Goal: Information Seeking & Learning: Learn about a topic

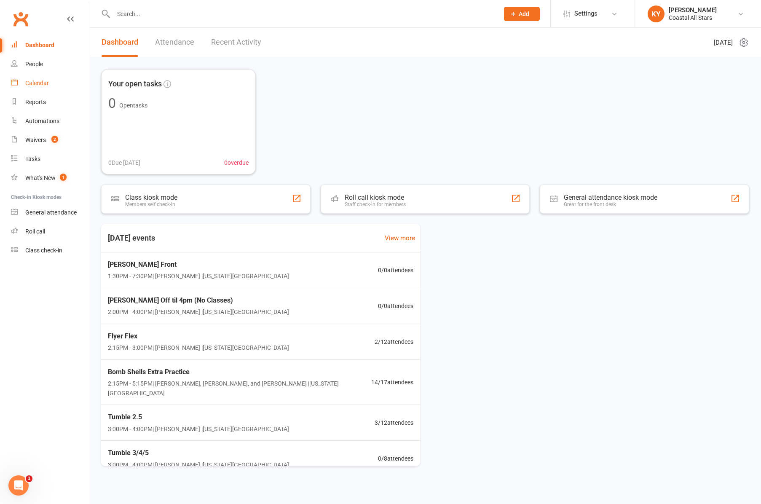
click at [32, 86] on div "Calendar" at bounding box center [37, 83] width 24 height 7
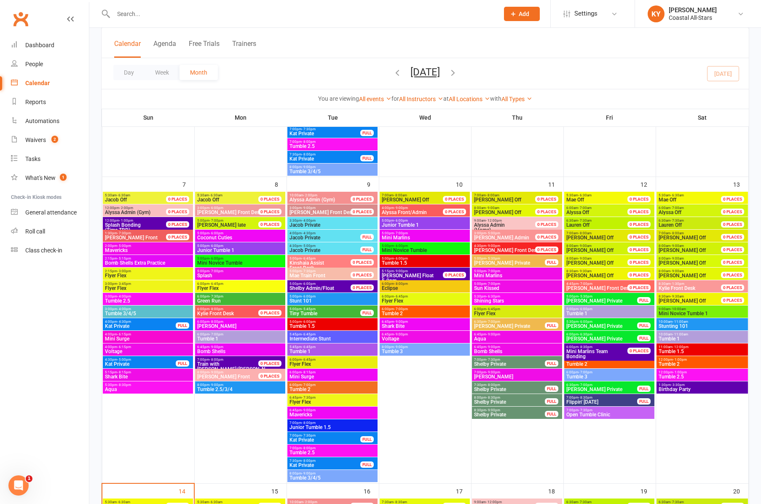
scroll to position [309, 0]
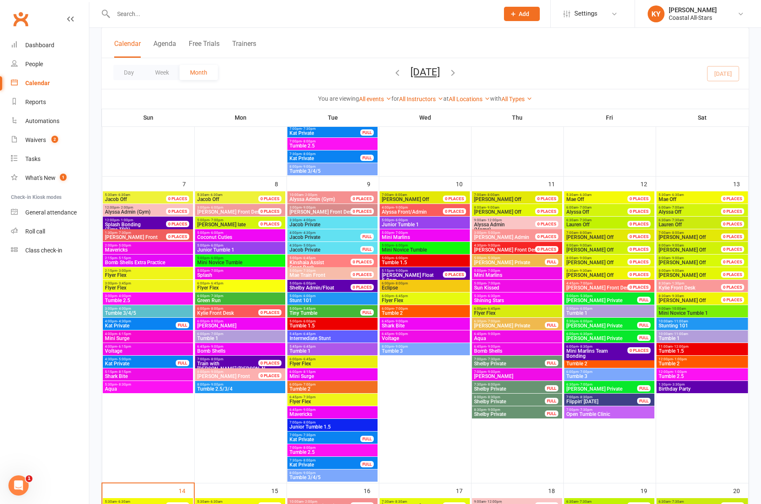
click at [599, 310] on span "5:00pm - 6:00pm" at bounding box center [609, 309] width 87 height 4
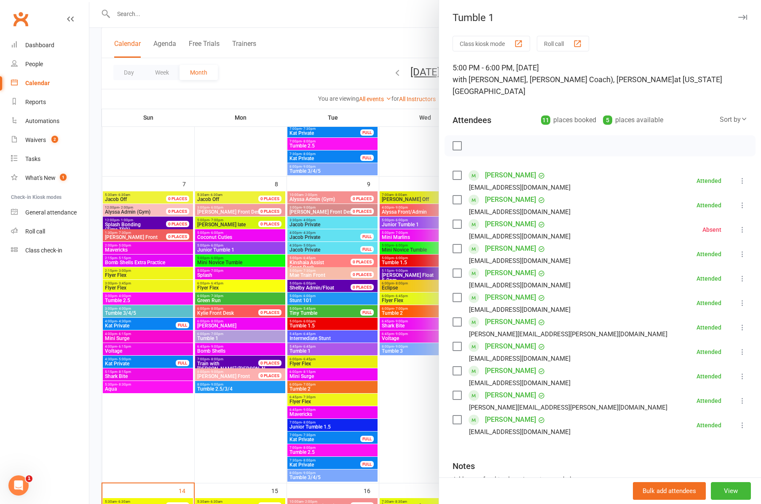
scroll to position [0, 0]
click at [745, 17] on icon "button" at bounding box center [742, 17] width 9 height 5
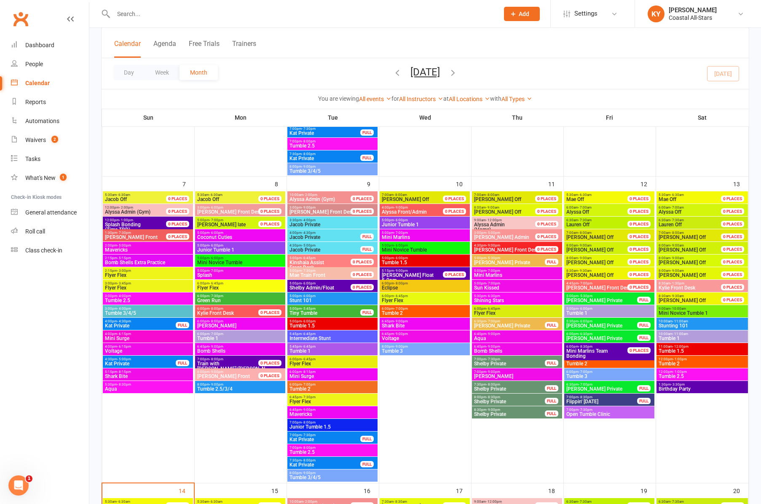
click at [577, 363] on span "Tumble 2" at bounding box center [609, 363] width 87 height 5
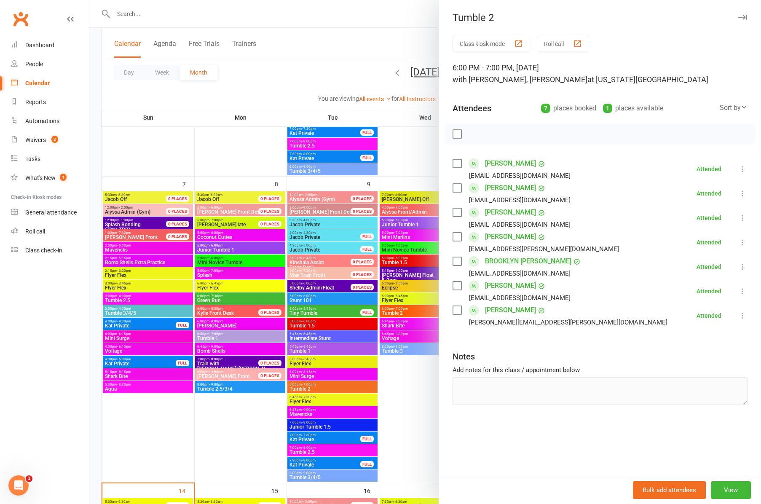
click at [747, 17] on button "button" at bounding box center [742, 17] width 10 height 10
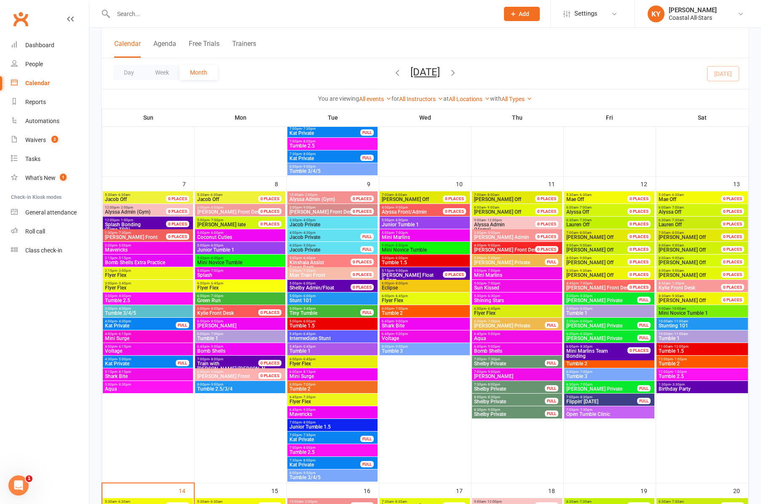
click at [584, 372] on span "- 7:00pm" at bounding box center [585, 372] width 14 height 4
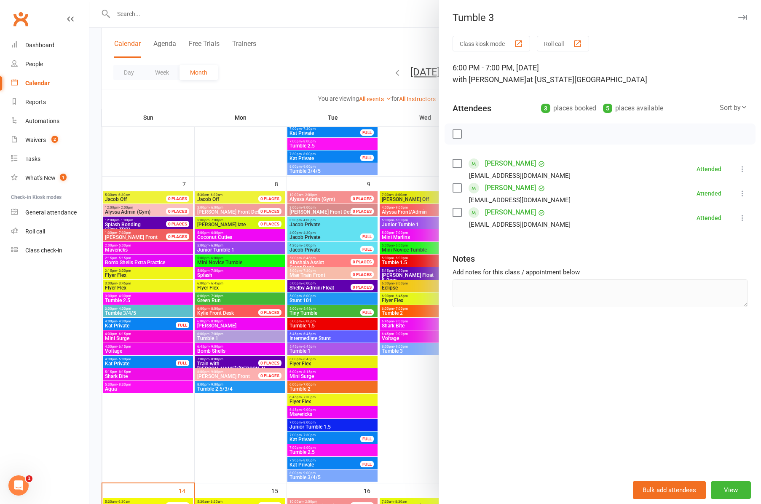
click at [741, 17] on icon "button" at bounding box center [742, 17] width 9 height 5
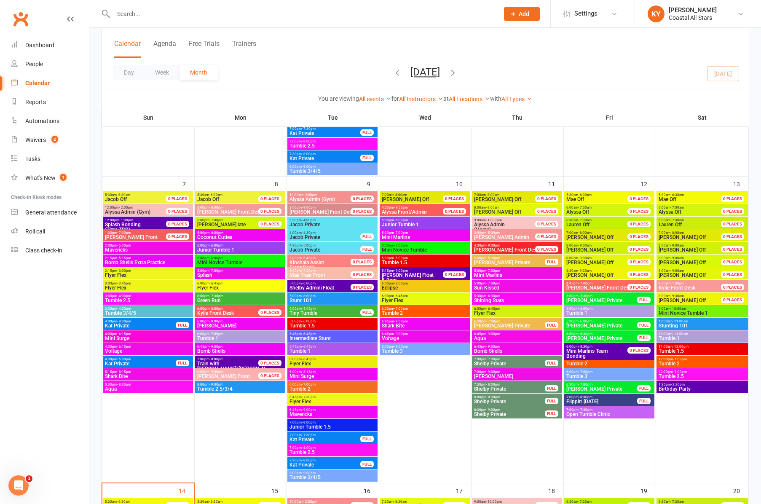
click at [679, 310] on span "- 10:00am" at bounding box center [678, 309] width 16 height 4
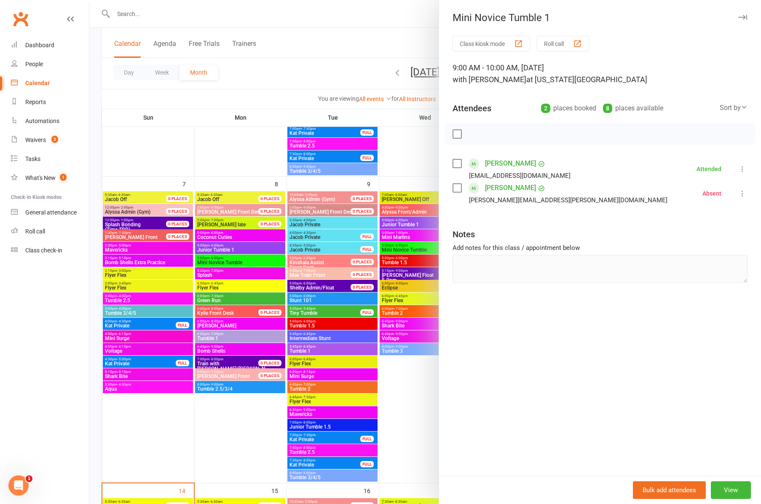
click at [742, 14] on button "button" at bounding box center [742, 17] width 10 height 10
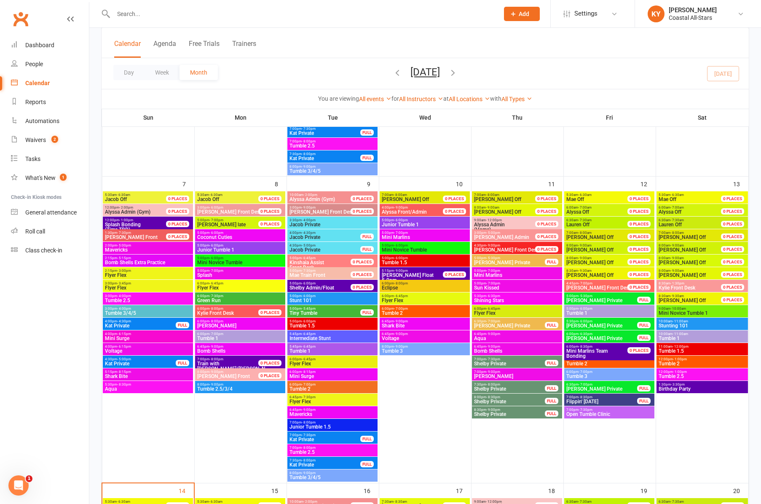
click at [668, 337] on span "Tumble 1" at bounding box center [702, 338] width 88 height 5
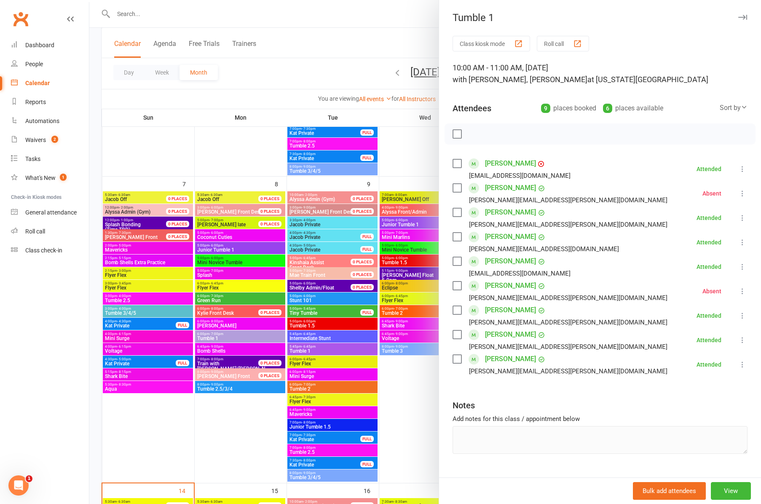
click at [746, 17] on icon "button" at bounding box center [742, 17] width 9 height 5
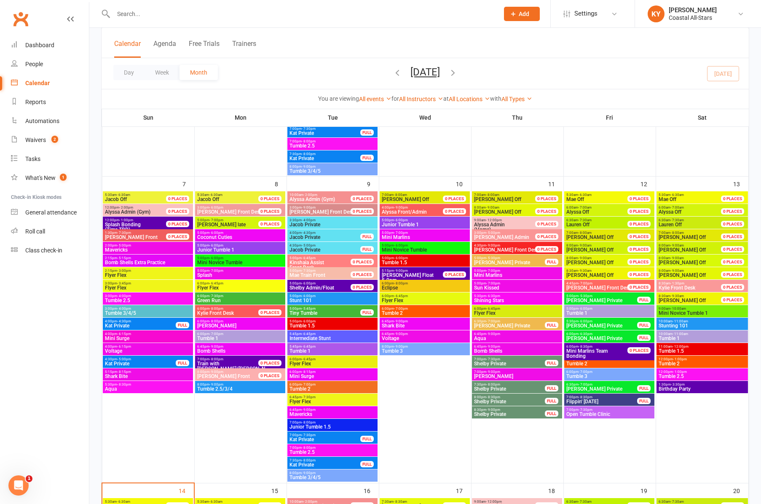
click at [675, 350] on span "Tumble 1.5" at bounding box center [702, 350] width 88 height 5
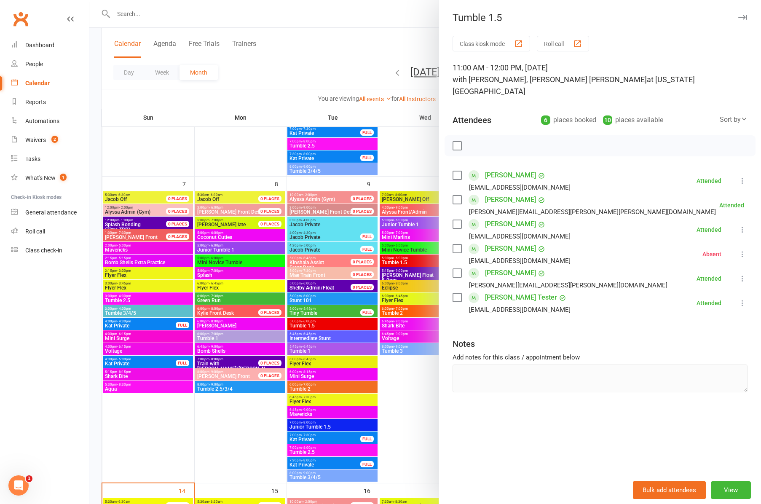
click at [743, 16] on icon "button" at bounding box center [742, 17] width 9 height 5
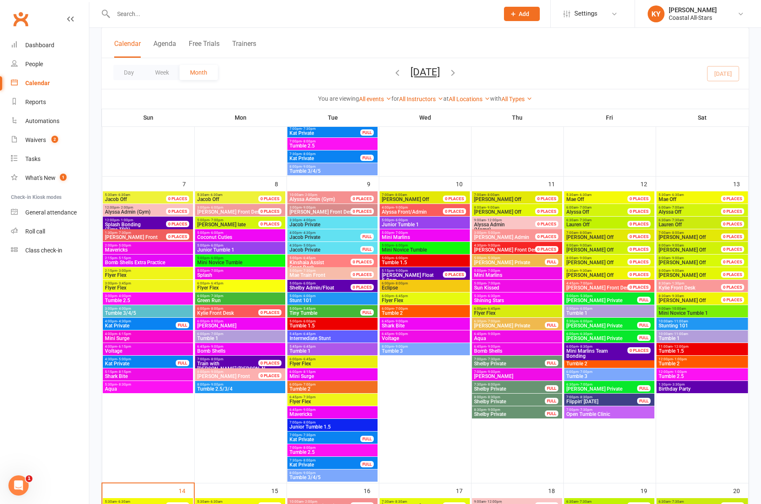
click at [684, 362] on span "Tumble 2" at bounding box center [702, 363] width 88 height 5
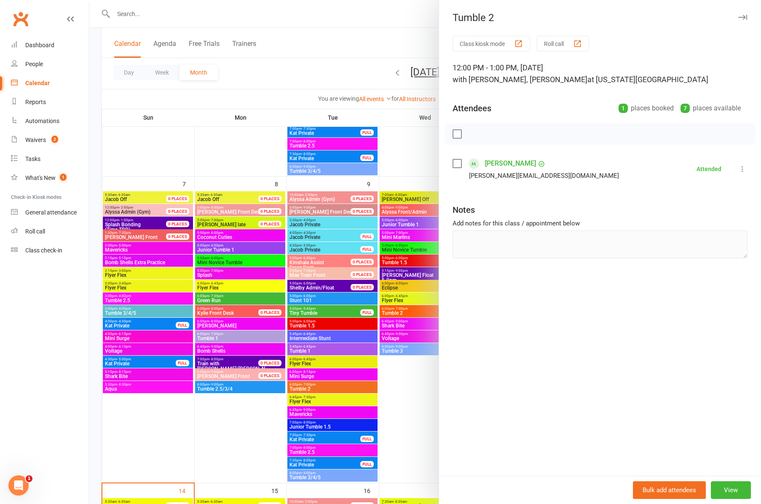
click at [741, 18] on icon "button" at bounding box center [742, 17] width 9 height 5
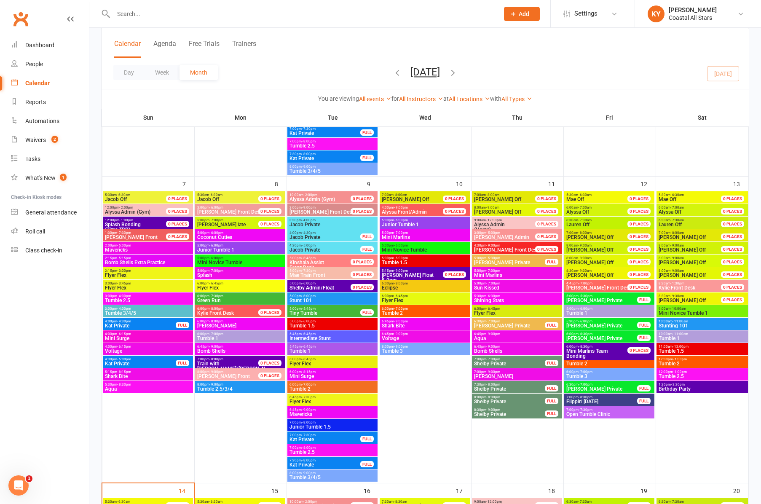
click at [676, 374] on span "Tumble 2.5" at bounding box center [702, 376] width 88 height 5
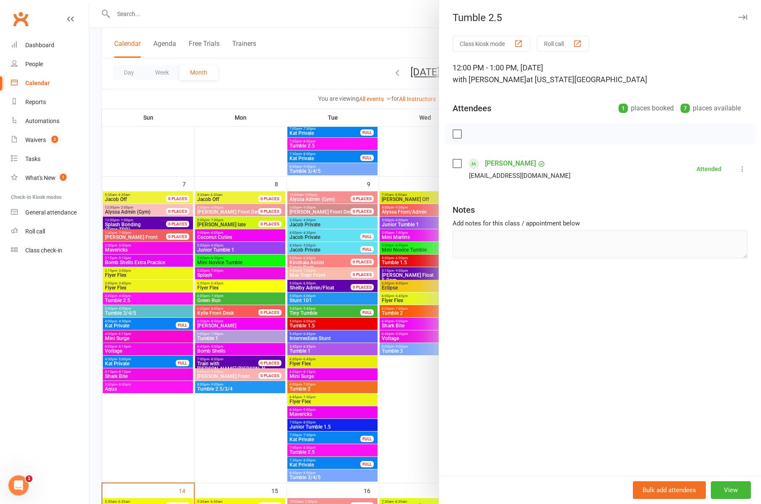
click at [744, 19] on icon "button" at bounding box center [742, 17] width 9 height 5
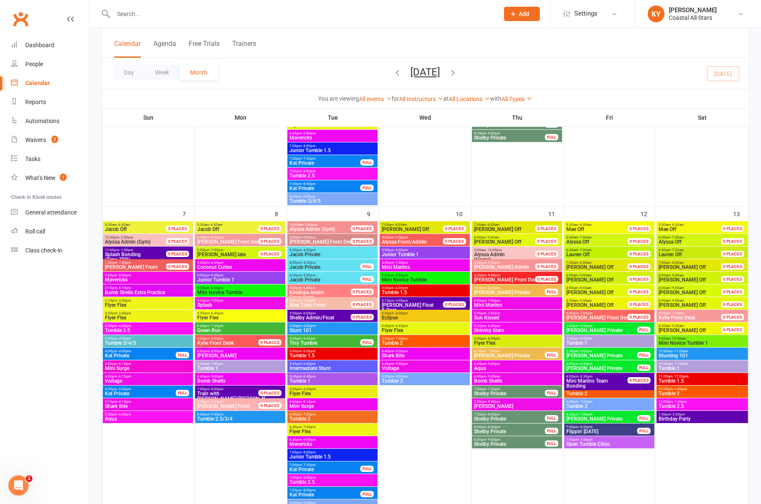
scroll to position [284, 0]
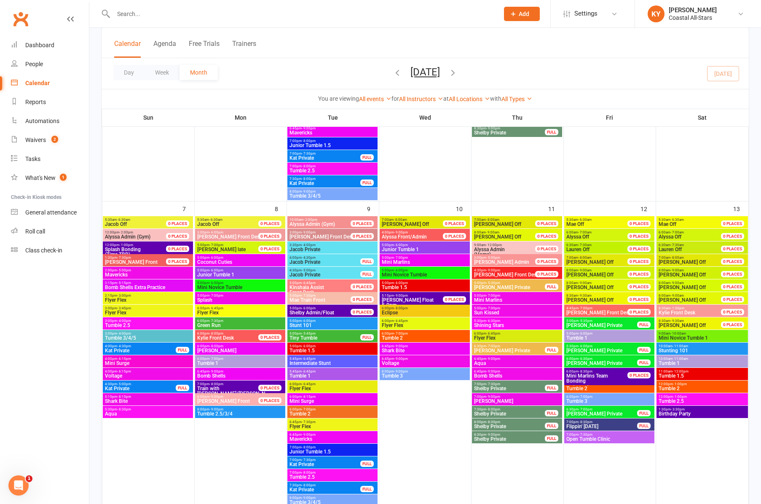
click at [222, 411] on span "Tumble 2.5/3/4" at bounding box center [240, 413] width 87 height 5
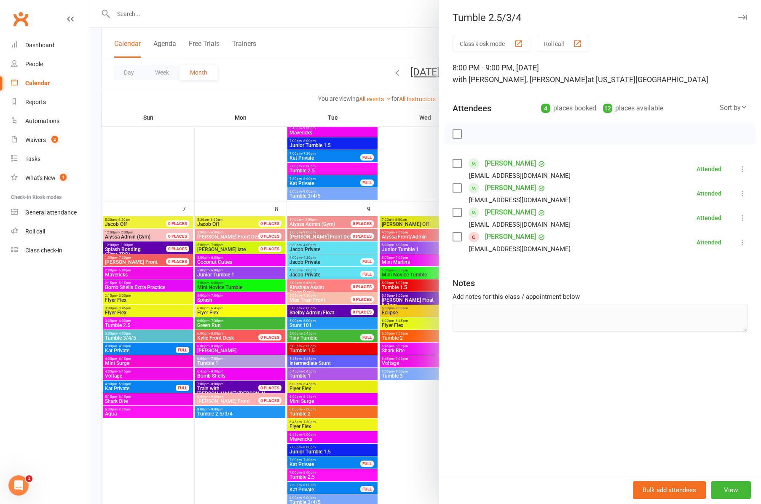
click at [744, 17] on icon "button" at bounding box center [742, 17] width 9 height 5
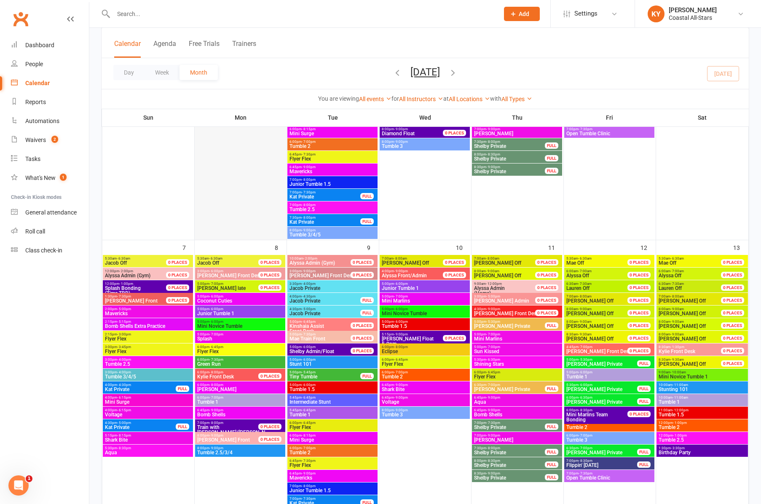
scroll to position [246, 0]
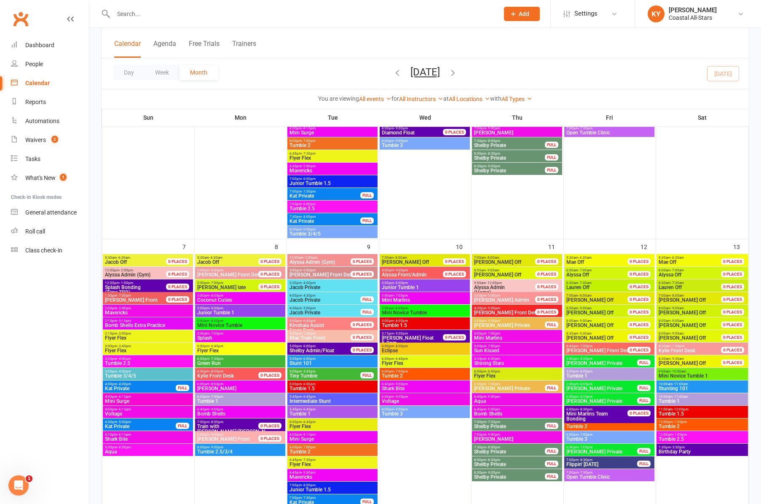
click at [118, 361] on span "Tumble 2.5" at bounding box center [147, 363] width 87 height 5
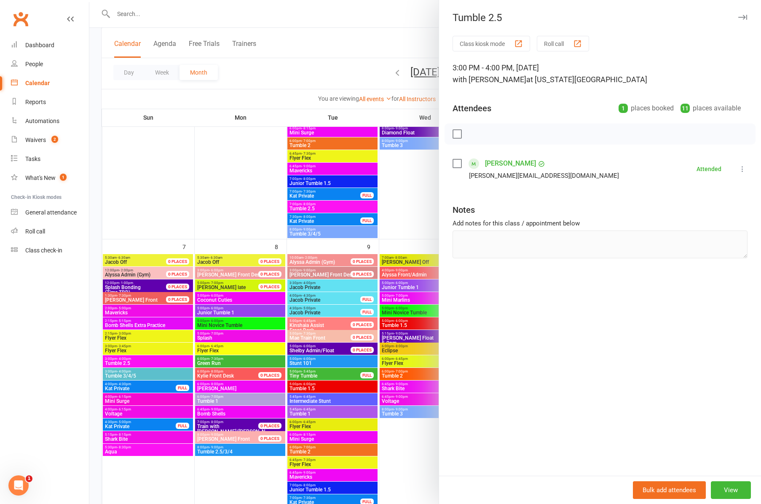
click at [125, 376] on div at bounding box center [424, 252] width 671 height 504
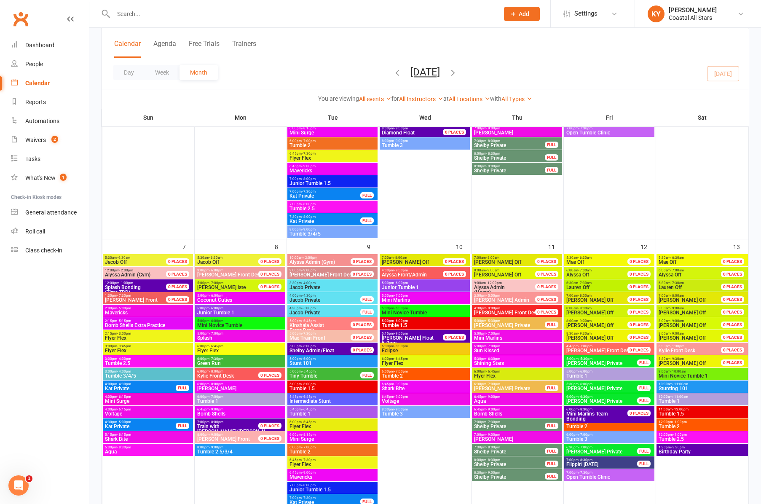
click at [126, 374] on span "Tumble 3/4/5" at bounding box center [147, 375] width 87 height 5
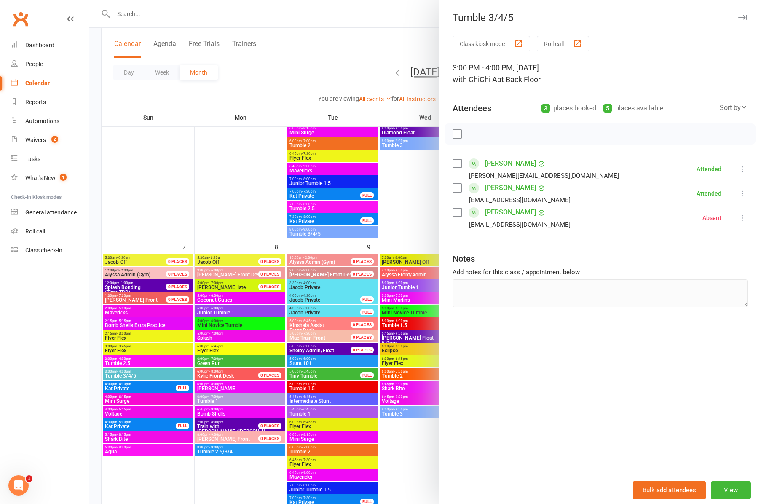
click at [742, 16] on icon "button" at bounding box center [742, 17] width 9 height 5
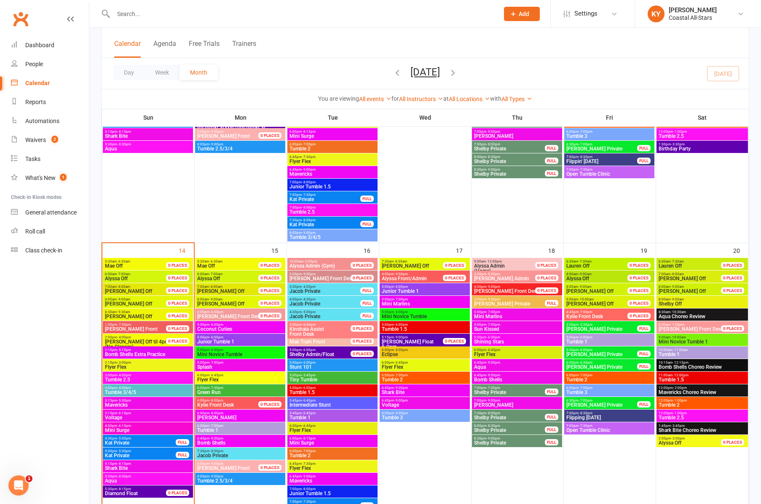
scroll to position [549, 0]
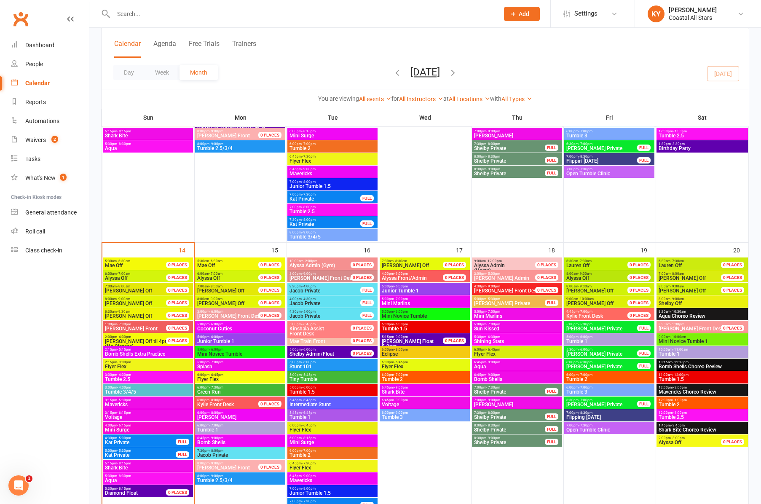
click at [427, 75] on button "[DATE]" at bounding box center [424, 72] width 29 height 12
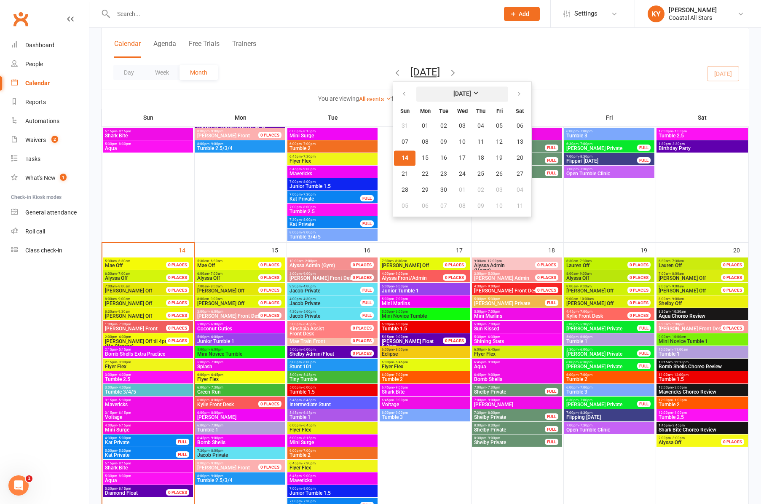
click at [458, 93] on strong "[DATE]" at bounding box center [462, 94] width 18 height 7
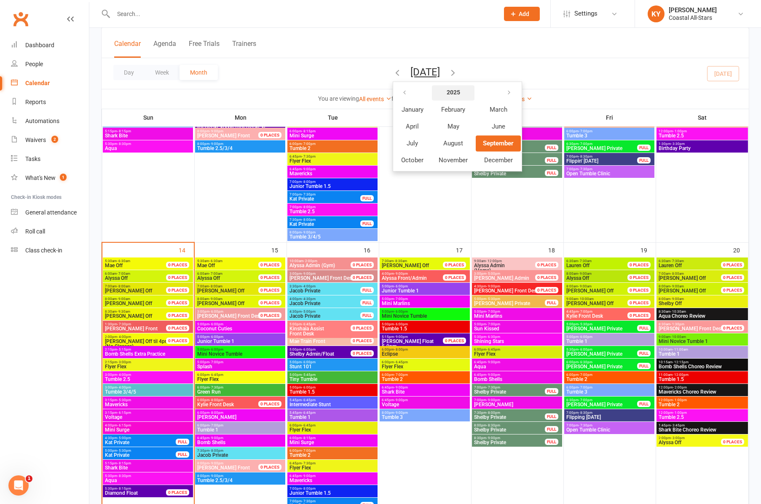
click at [447, 92] on strong "2025" at bounding box center [453, 92] width 13 height 7
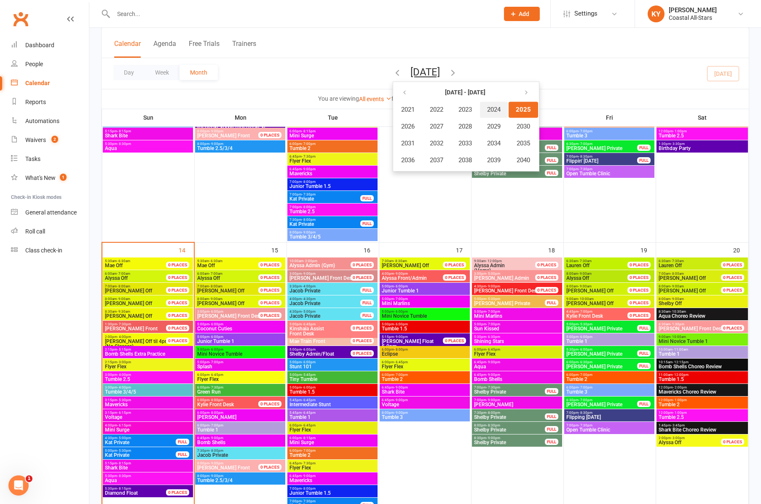
click at [487, 109] on span "2024" at bounding box center [493, 110] width 13 height 8
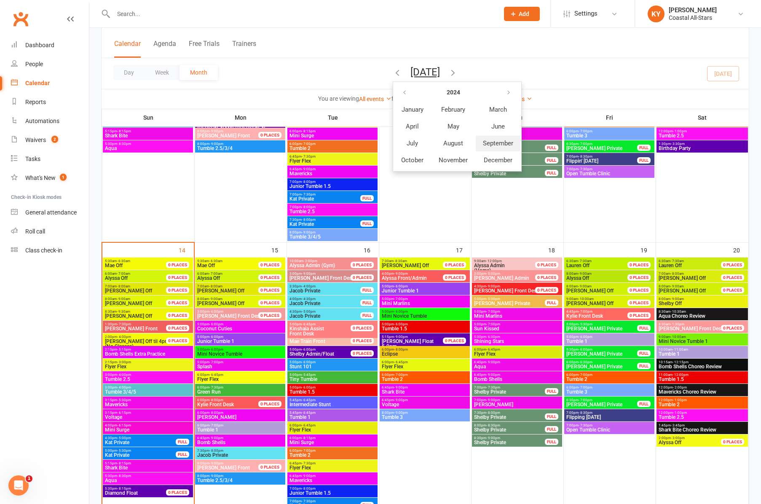
click at [483, 142] on span "September" at bounding box center [498, 143] width 30 height 8
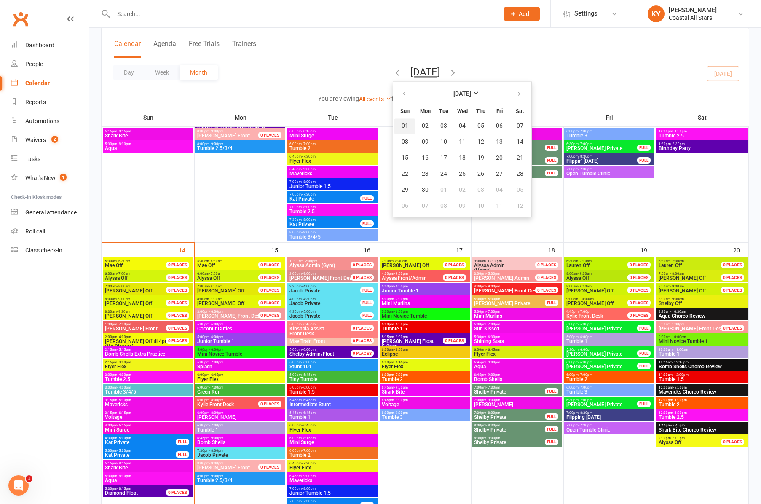
click at [401, 127] on span "01" at bounding box center [404, 126] width 7 height 7
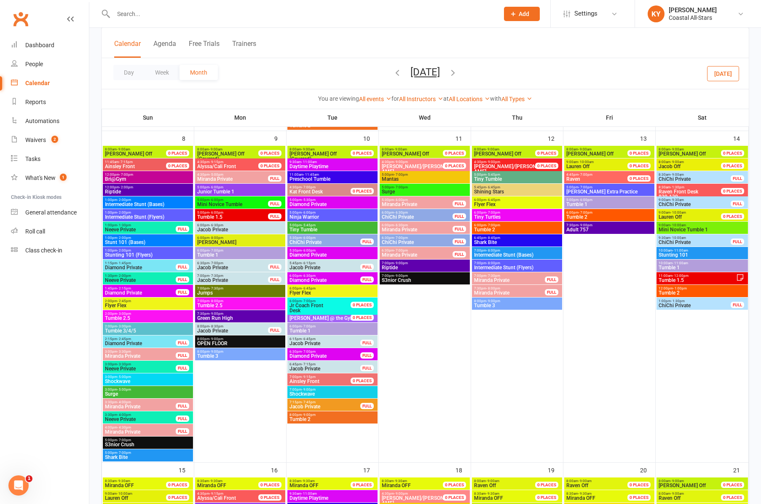
scroll to position [318, 0]
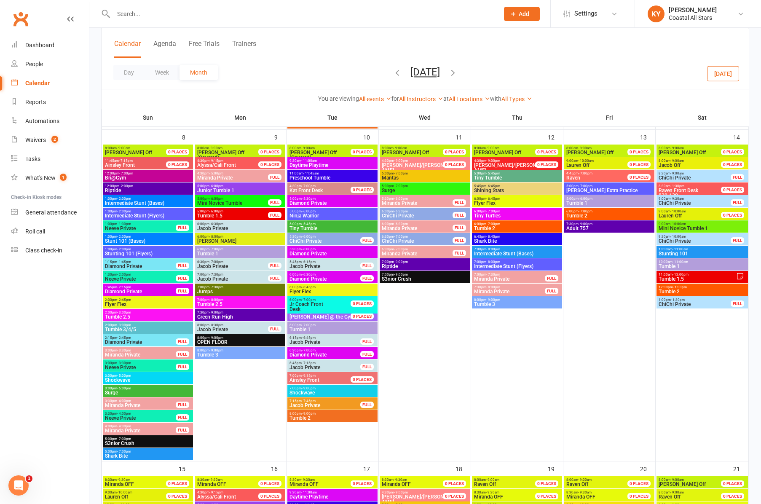
click at [123, 314] on span "Tumble 2.5" at bounding box center [147, 316] width 87 height 5
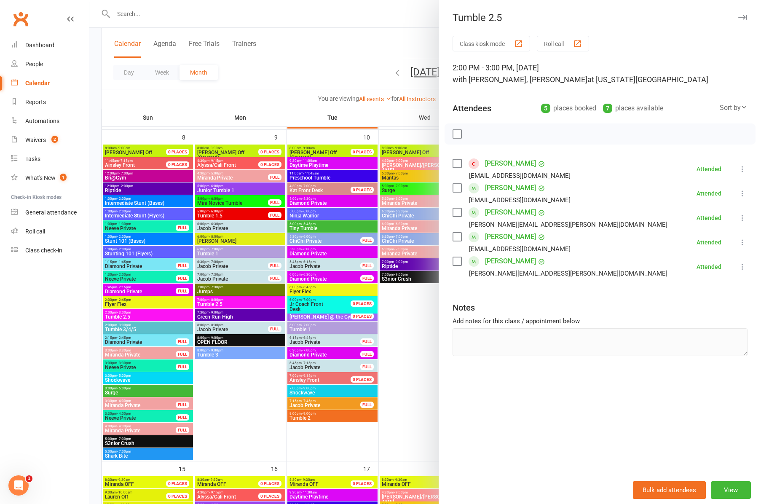
click at [134, 329] on div at bounding box center [424, 252] width 671 height 504
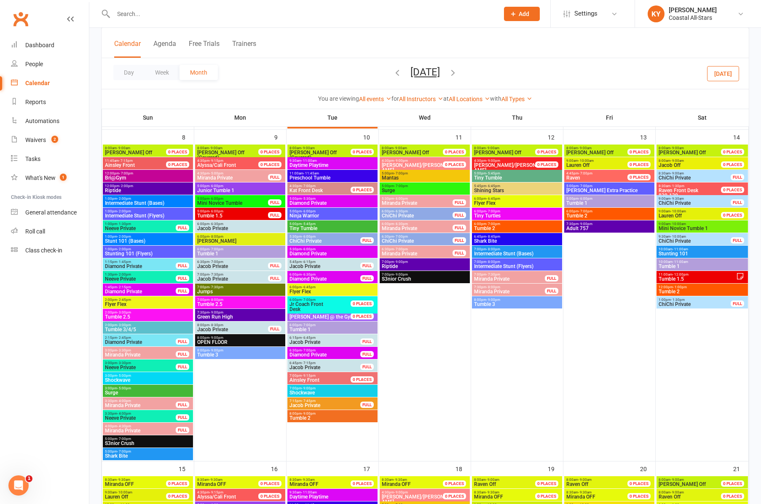
click at [134, 329] on span "Tumble 3/4/5" at bounding box center [147, 329] width 87 height 5
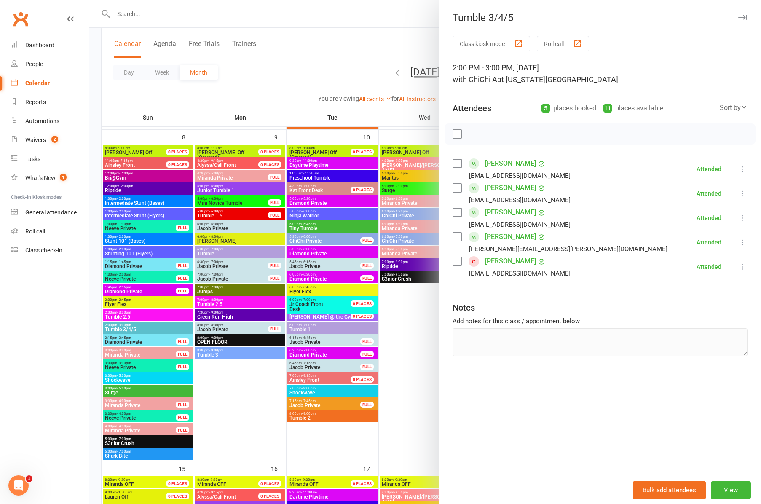
click at [743, 16] on icon "button" at bounding box center [742, 17] width 9 height 5
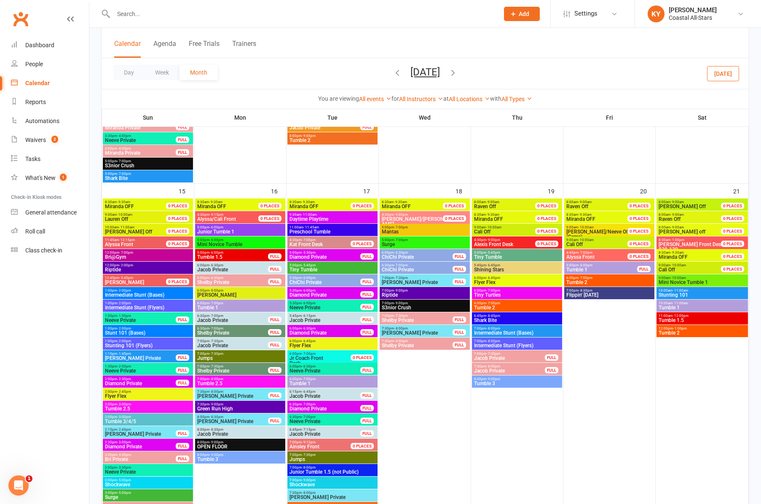
scroll to position [607, 0]
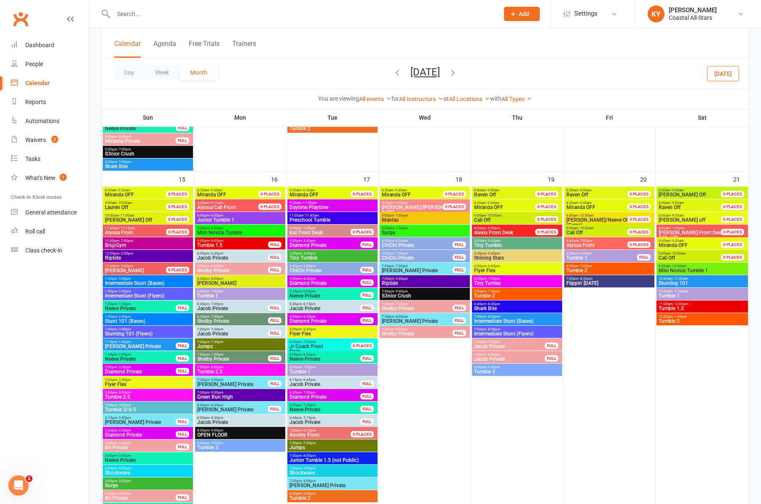
click at [121, 394] on span "Tumble 2.5" at bounding box center [147, 396] width 87 height 5
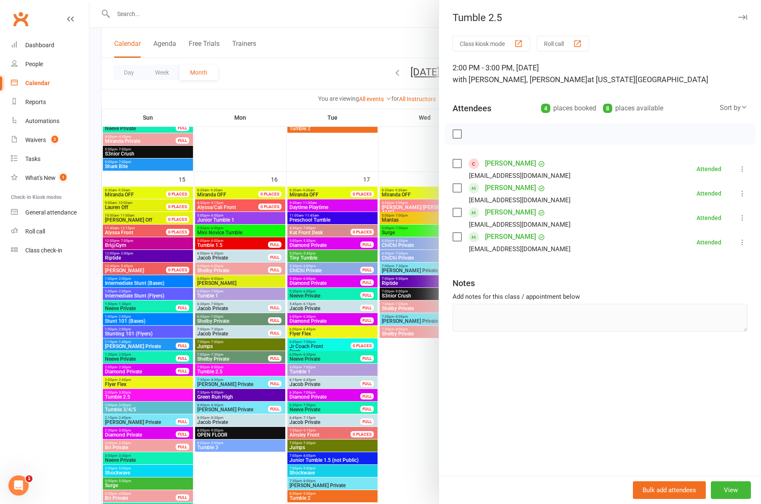
click at [136, 409] on div at bounding box center [424, 252] width 671 height 504
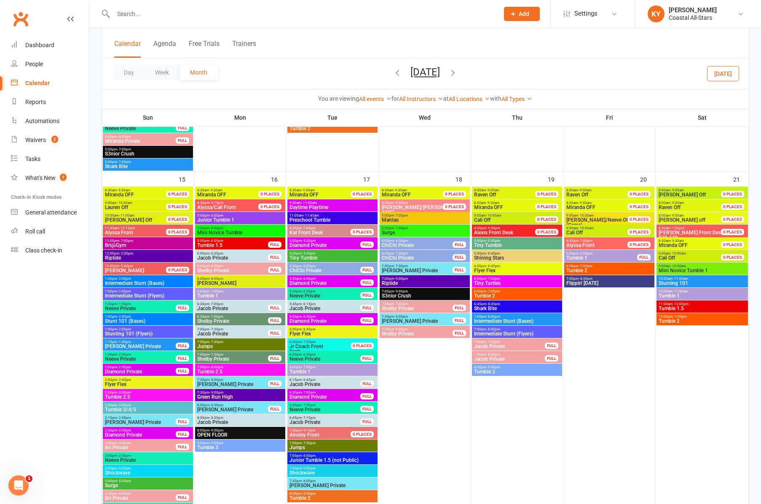
click at [136, 409] on span "Tumble 3/4/5" at bounding box center [147, 409] width 87 height 5
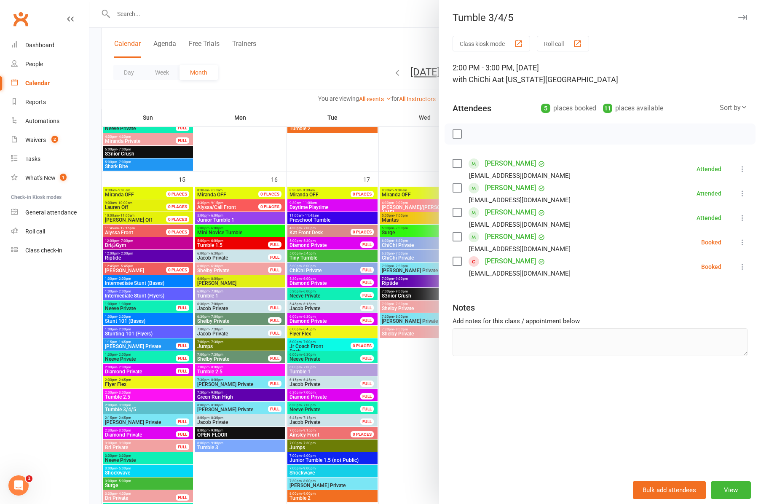
drag, startPoint x: 744, startPoint y: 15, endPoint x: 724, endPoint y: 17, distance: 20.7
click at [744, 15] on icon "button" at bounding box center [742, 17] width 9 height 5
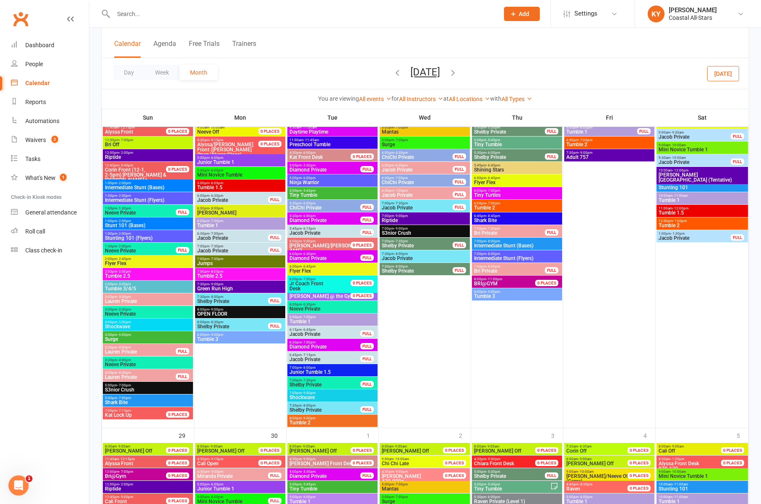
scroll to position [1124, 0]
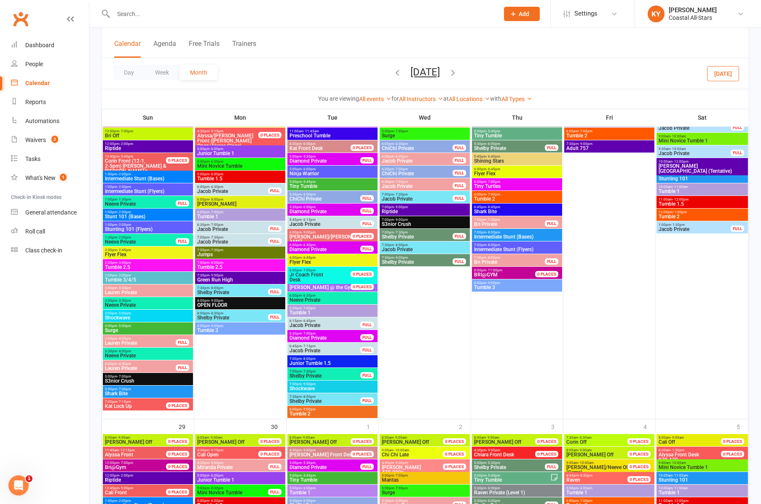
click at [132, 265] on span "Tumble 2.5" at bounding box center [147, 267] width 87 height 5
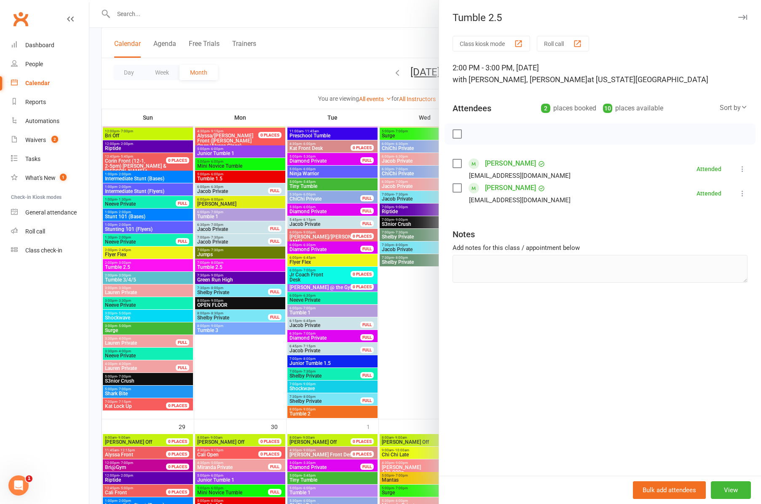
click at [124, 279] on div at bounding box center [424, 252] width 671 height 504
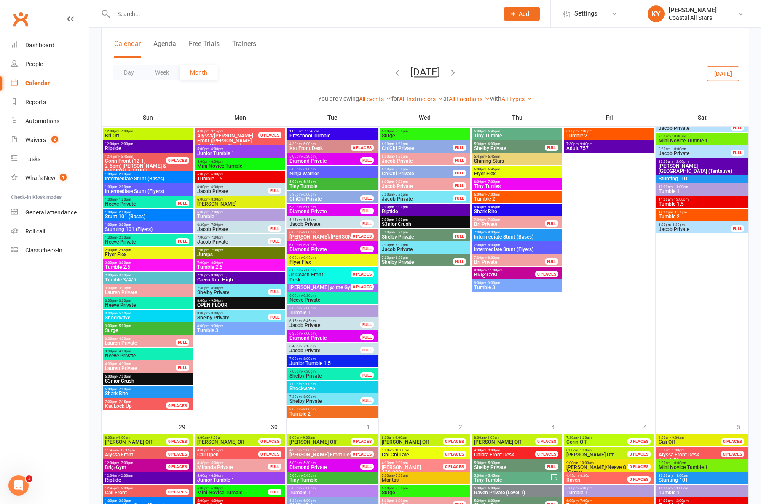
click at [124, 279] on span "Tumble 3/4/5" at bounding box center [147, 279] width 87 height 5
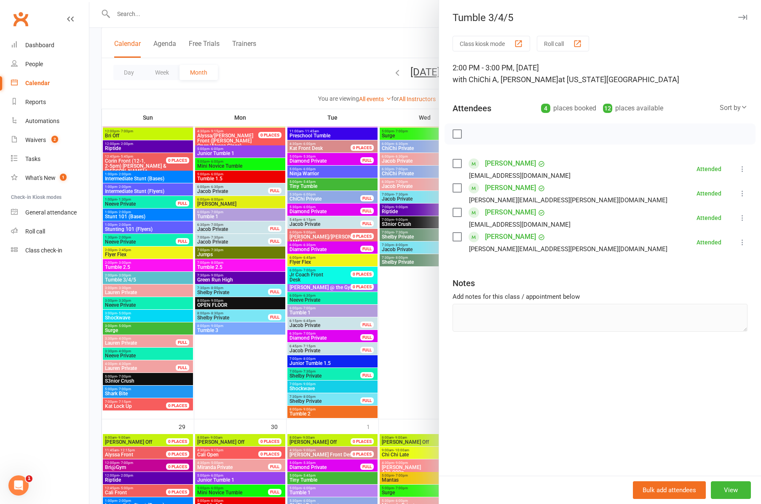
click at [741, 16] on icon "button" at bounding box center [742, 17] width 9 height 5
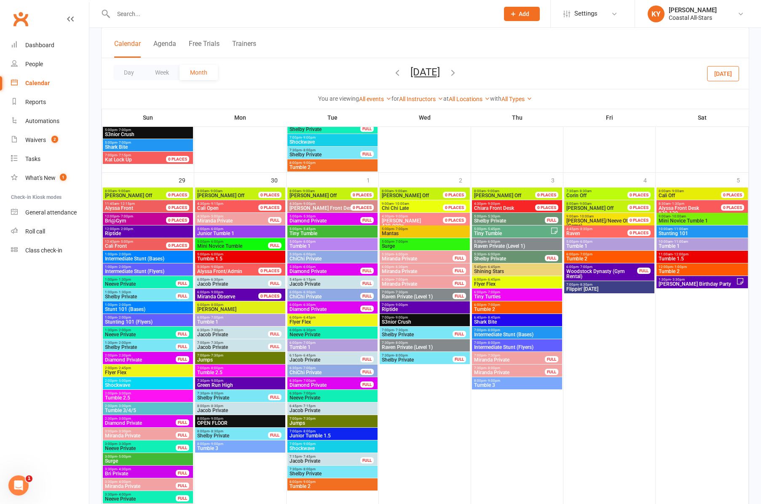
scroll to position [1371, 0]
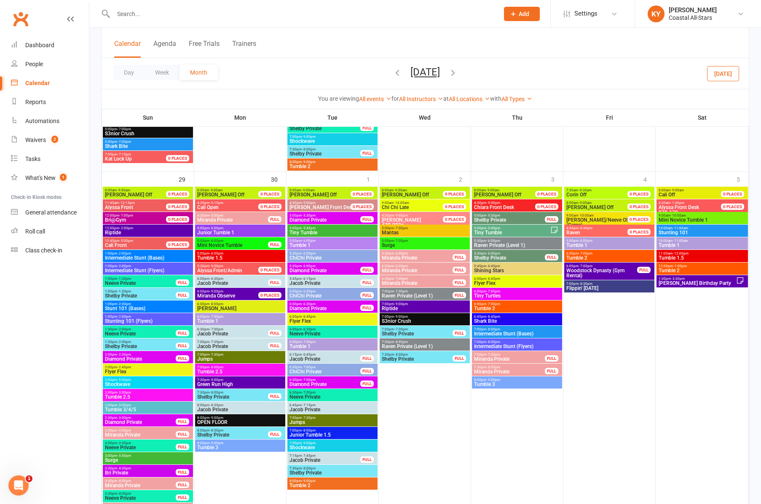
click at [123, 394] on span "Tumble 2.5" at bounding box center [147, 396] width 87 height 5
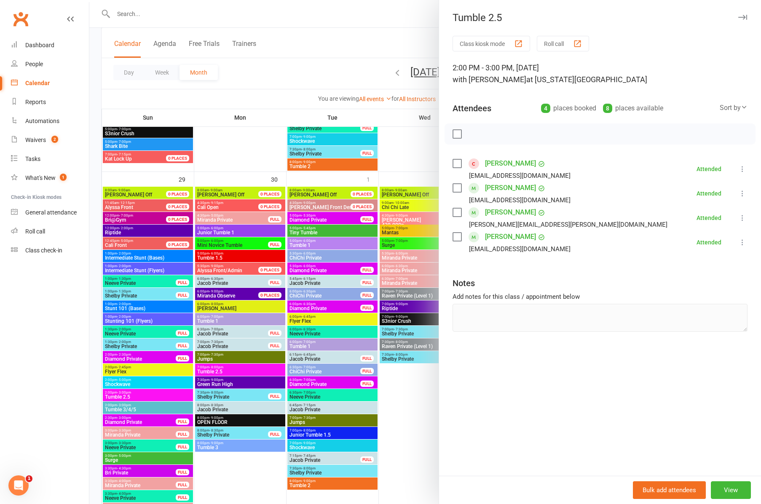
click at [129, 405] on div at bounding box center [424, 252] width 671 height 504
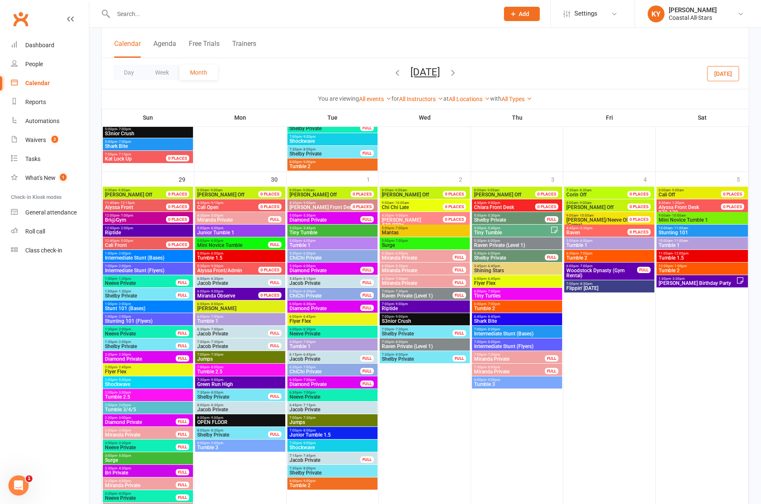
click at [129, 405] on span "- 3:00pm" at bounding box center [124, 405] width 14 height 4
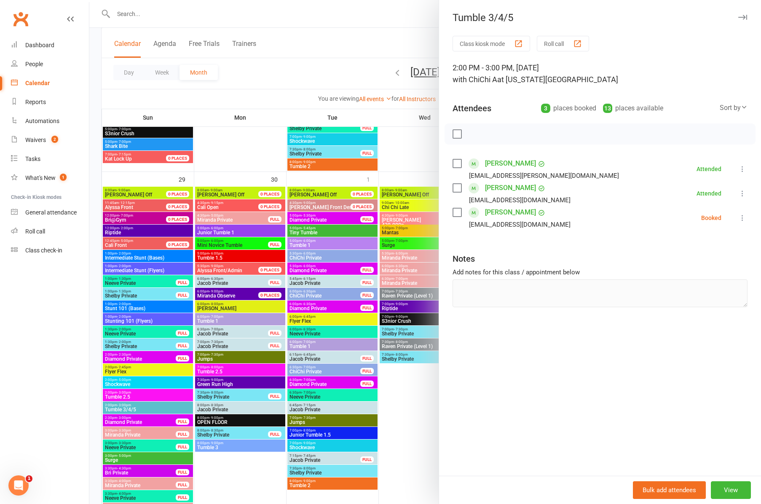
click at [742, 15] on icon "button" at bounding box center [742, 17] width 9 height 5
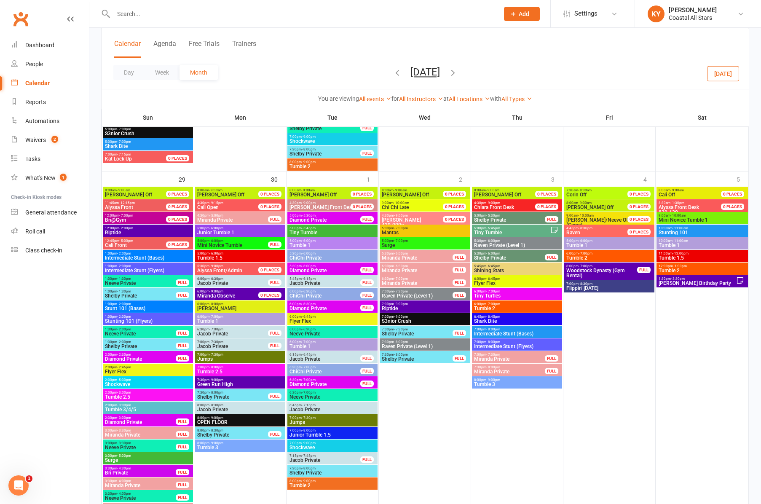
click at [716, 75] on button "[DATE]" at bounding box center [723, 73] width 32 height 15
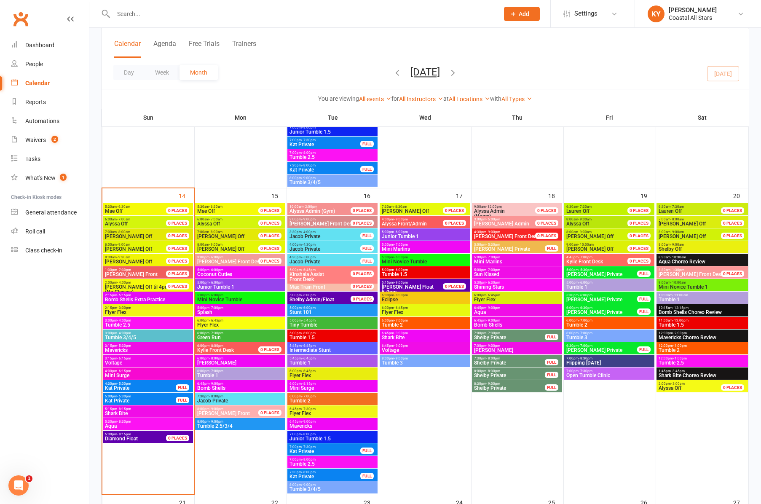
scroll to position [604, 0]
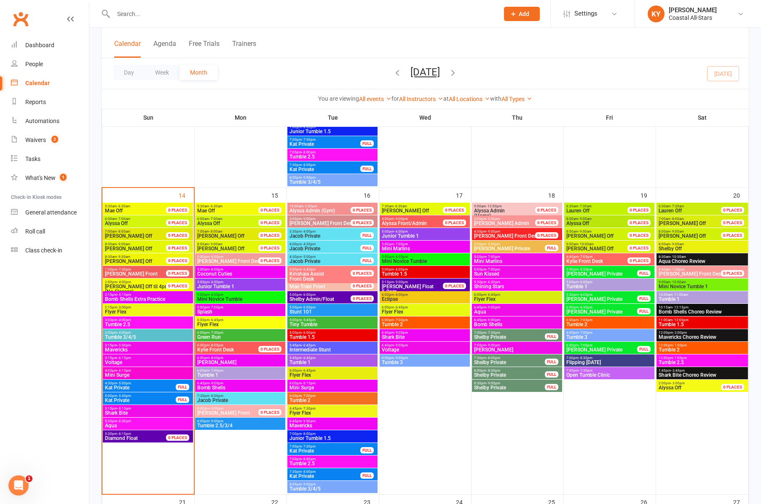
click at [110, 323] on span "Tumble 2.5" at bounding box center [147, 324] width 87 height 5
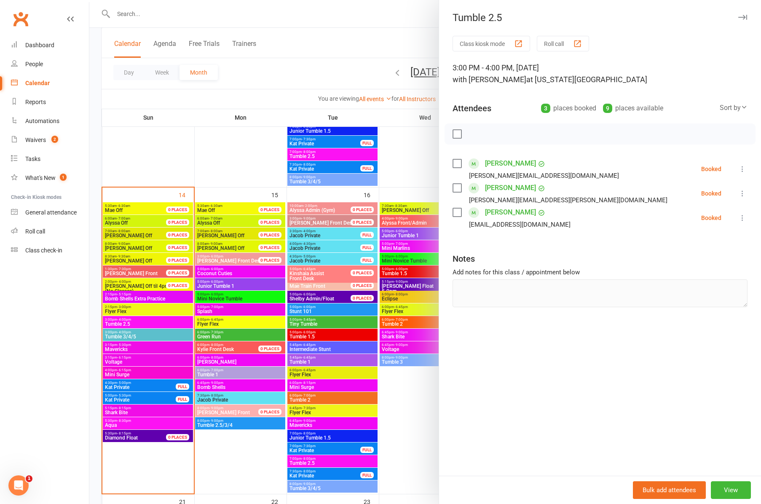
click at [112, 337] on div at bounding box center [424, 252] width 671 height 504
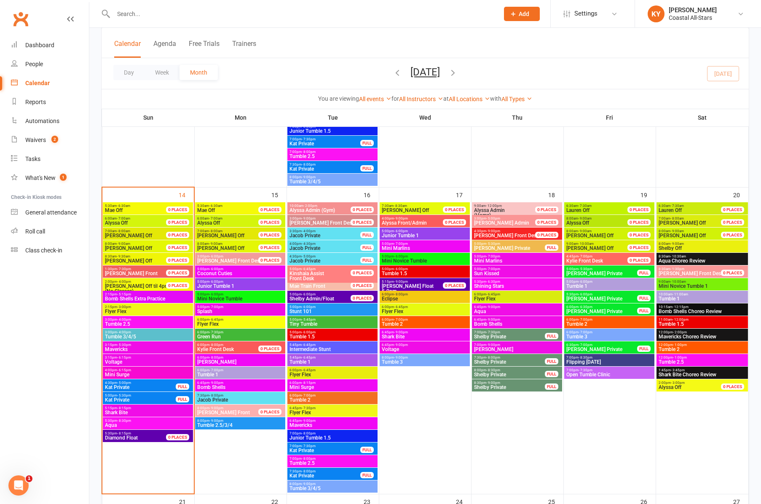
click at [112, 337] on span "Tumble 3/4/5" at bounding box center [147, 336] width 87 height 5
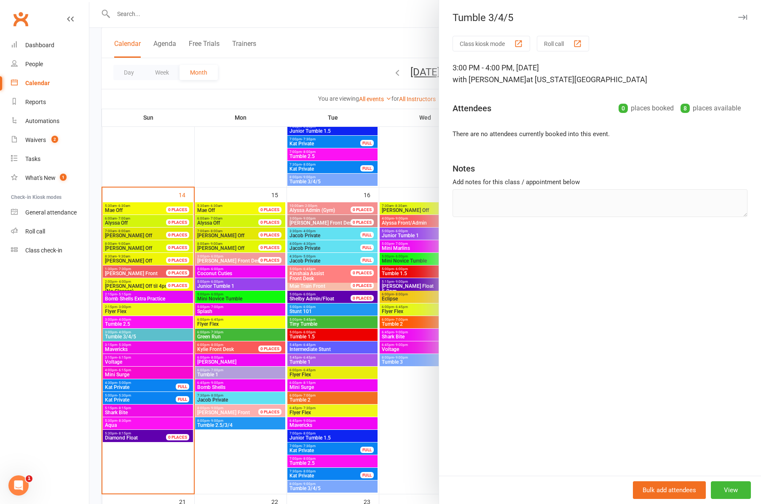
click at [745, 18] on icon "button" at bounding box center [742, 17] width 9 height 5
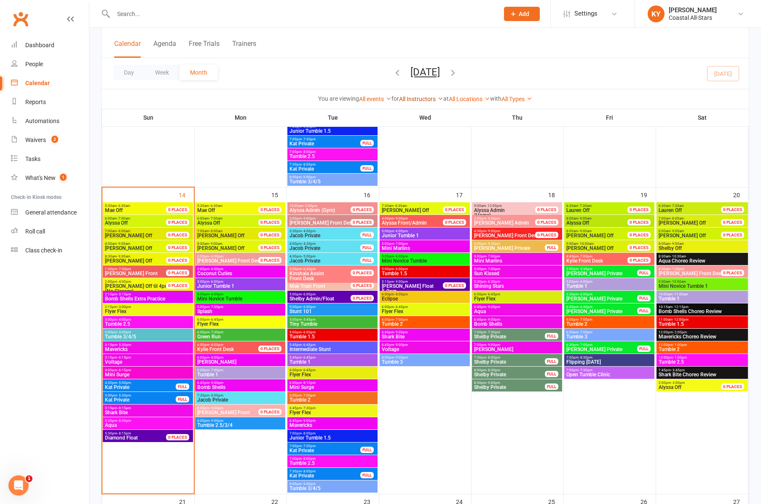
click at [439, 98] on icon at bounding box center [440, 99] width 6 height 6
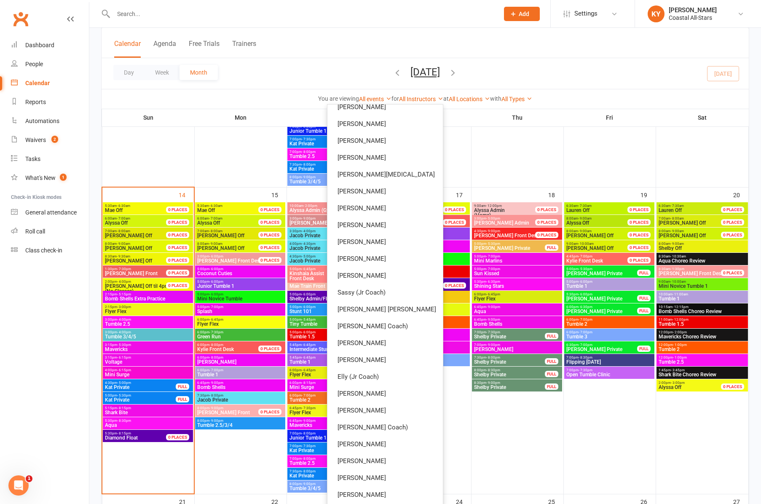
scroll to position [294, 0]
click at [397, 345] on link "[PERSON_NAME]" at bounding box center [384, 342] width 115 height 17
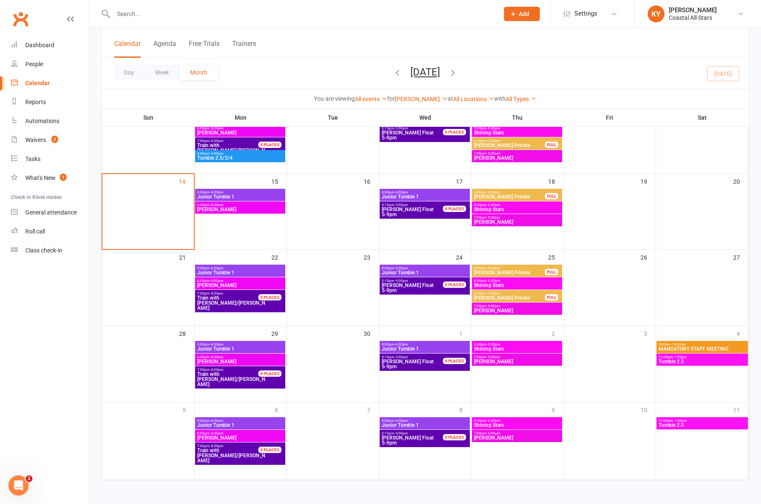
scroll to position [159, 0]
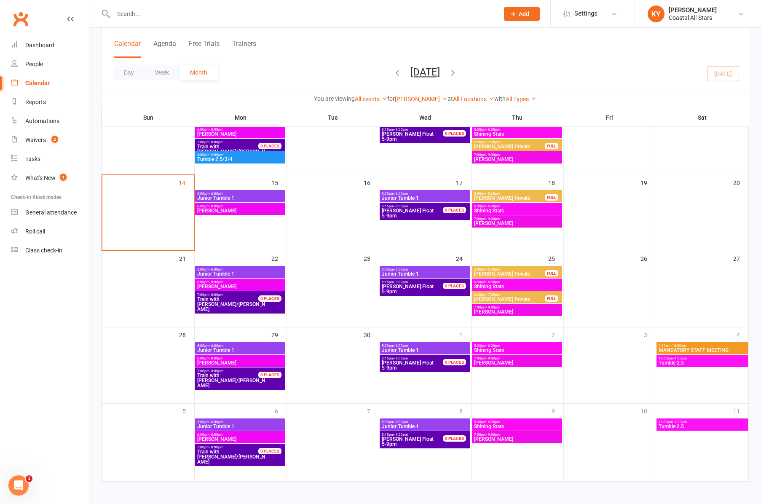
click at [210, 195] on span "Junior Tumble 1" at bounding box center [240, 197] width 87 height 5
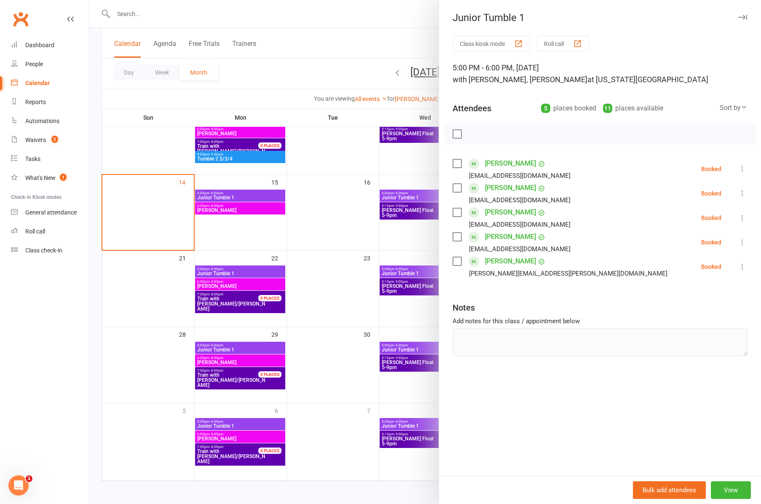
click at [743, 16] on icon "button" at bounding box center [742, 17] width 9 height 5
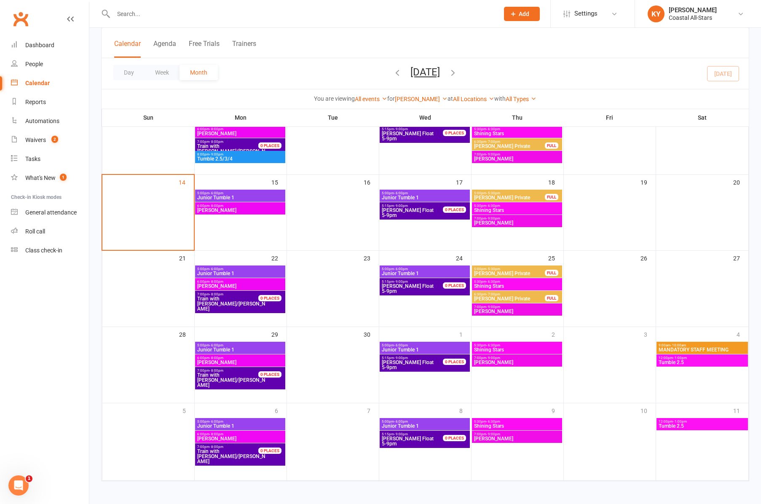
click at [409, 196] on span "Junior Tumble 1" at bounding box center [424, 197] width 87 height 5
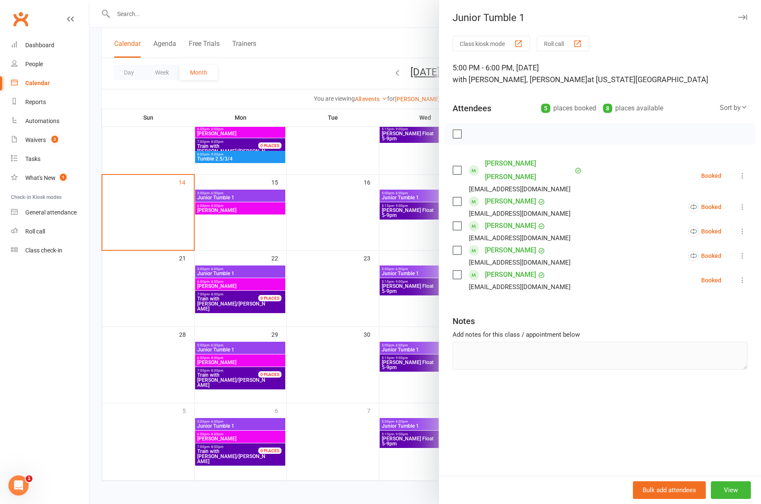
click at [740, 17] on icon "button" at bounding box center [742, 17] width 9 height 5
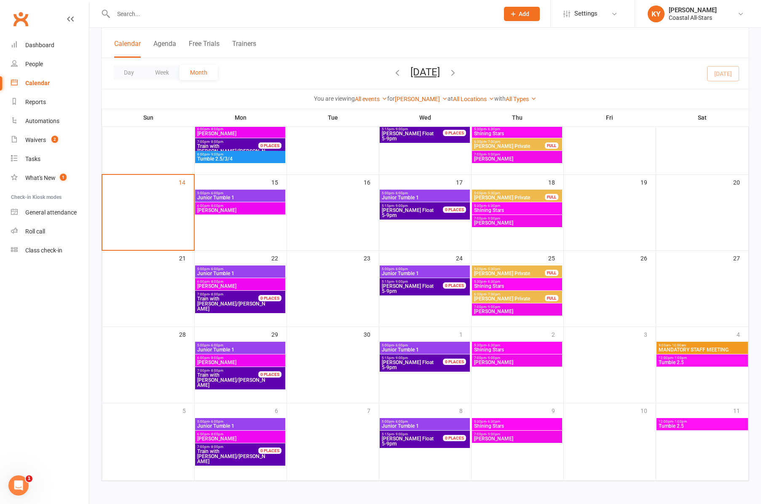
click at [481, 195] on span "[PERSON_NAME] Private" at bounding box center [509, 197] width 72 height 5
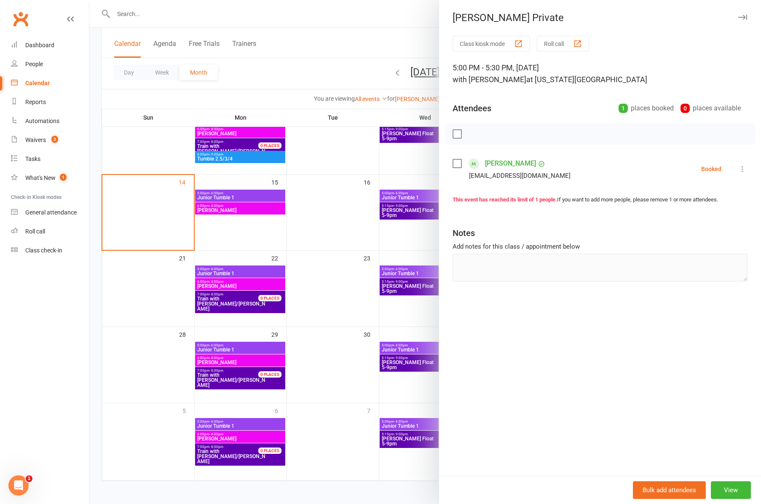
click at [742, 19] on icon "button" at bounding box center [742, 17] width 9 height 5
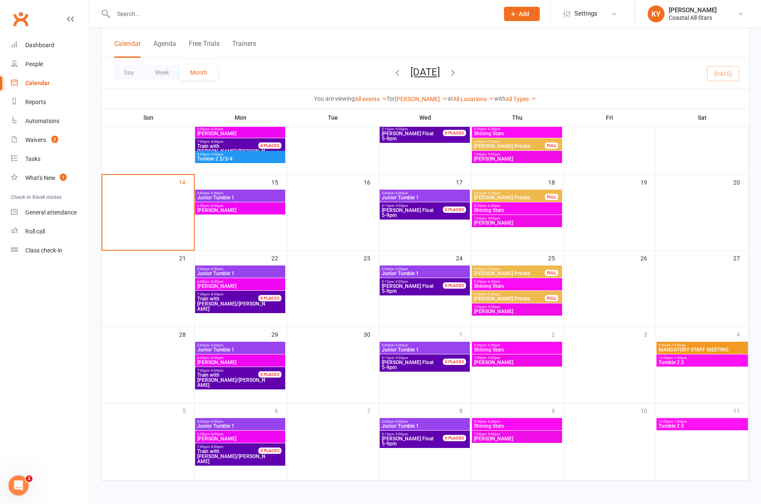
click at [232, 300] on span "Train with [PERSON_NAME]/[PERSON_NAME]" at bounding box center [233, 303] width 72 height 15
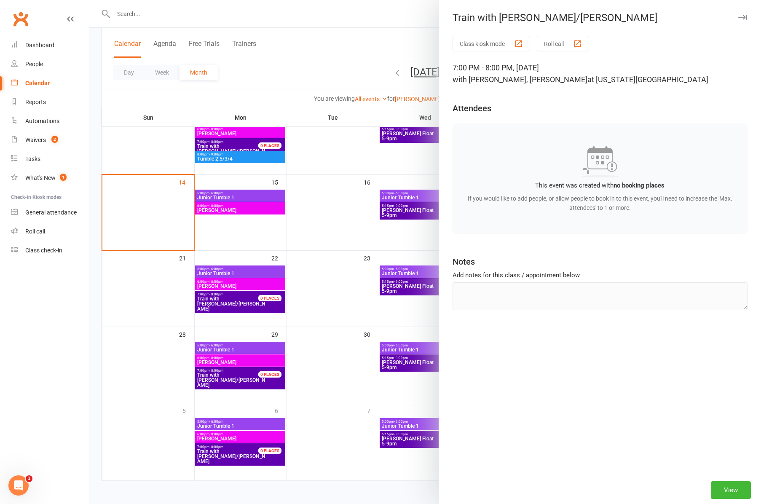
click at [745, 17] on icon "button" at bounding box center [742, 17] width 9 height 5
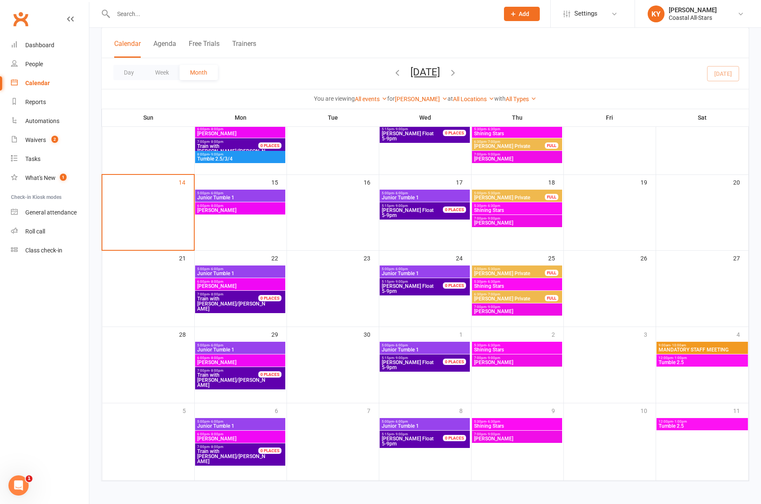
click at [523, 269] on span "5:00pm - 5:30pm" at bounding box center [509, 269] width 72 height 4
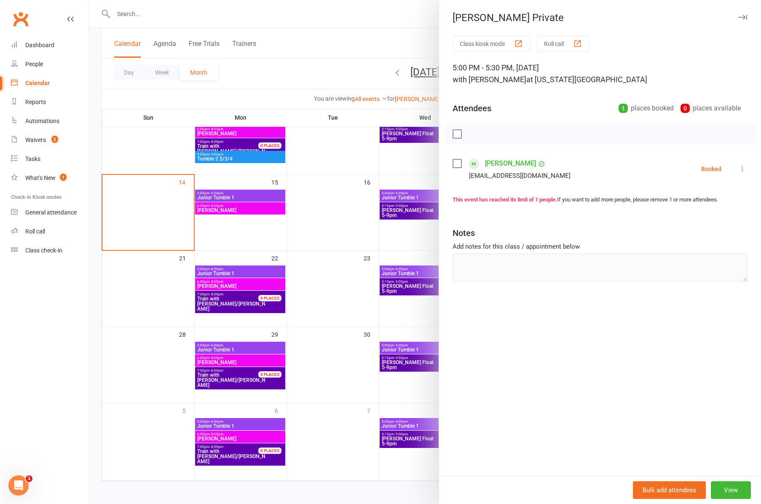
drag, startPoint x: 743, startPoint y: 16, endPoint x: 728, endPoint y: 52, distance: 38.7
click at [743, 16] on icon "button" at bounding box center [742, 17] width 9 height 5
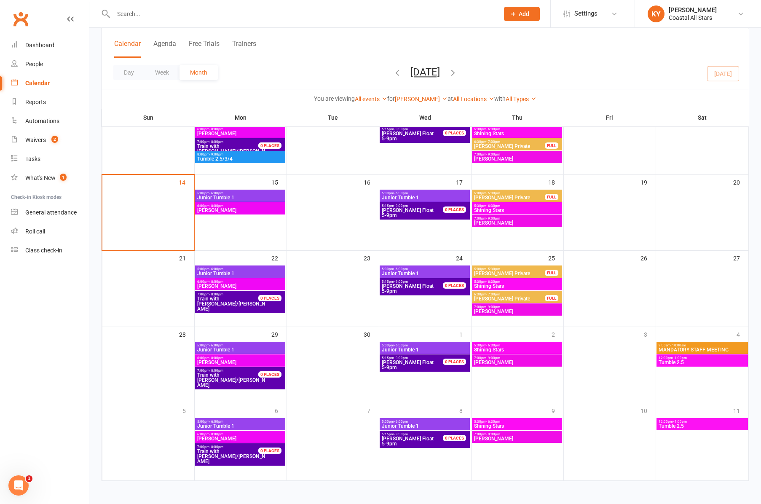
click at [484, 296] on span "[PERSON_NAME] Private" at bounding box center [509, 298] width 72 height 5
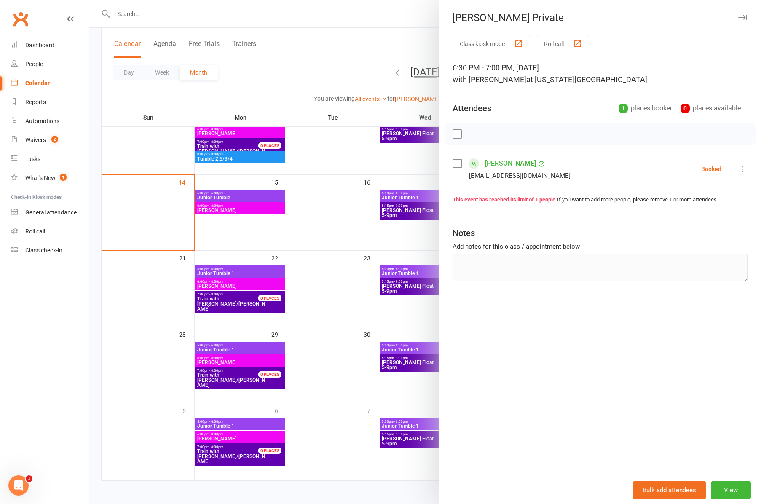
click at [744, 17] on icon "button" at bounding box center [742, 17] width 9 height 5
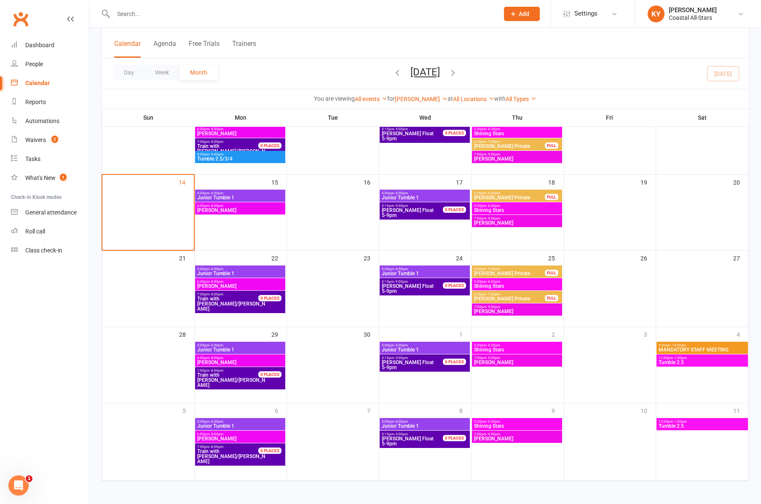
click at [523, 273] on span "[PERSON_NAME] Private" at bounding box center [509, 273] width 72 height 5
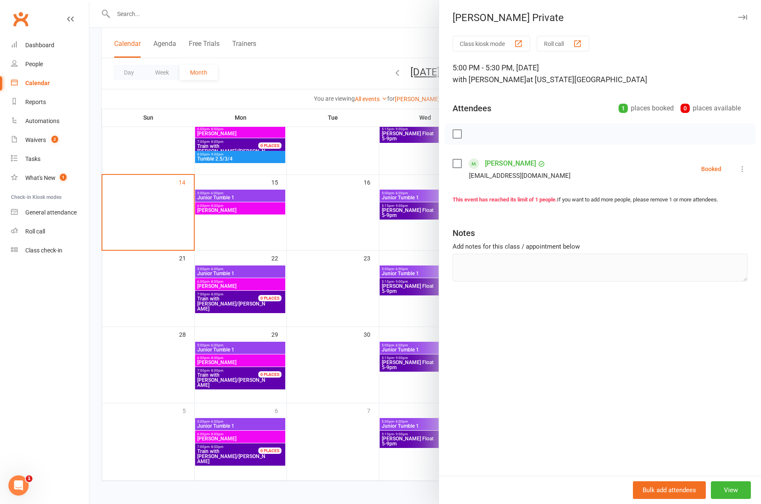
click at [500, 163] on link "[PERSON_NAME]" at bounding box center [510, 163] width 51 height 13
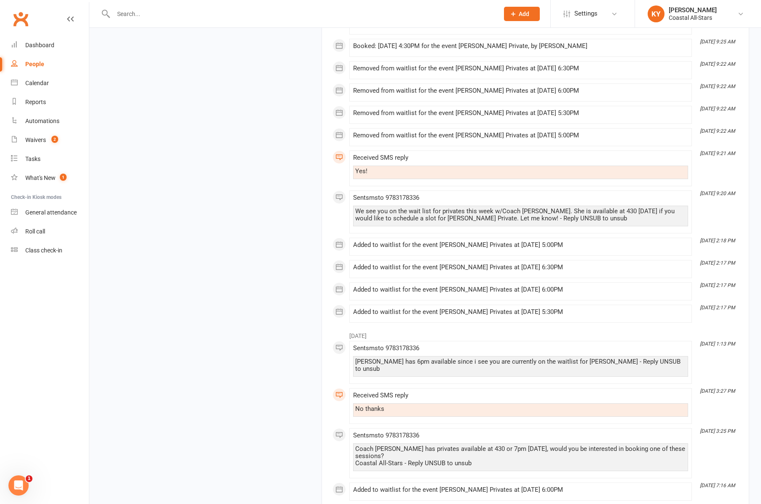
scroll to position [1389, 0]
click at [47, 177] on div "What's New" at bounding box center [40, 177] width 30 height 7
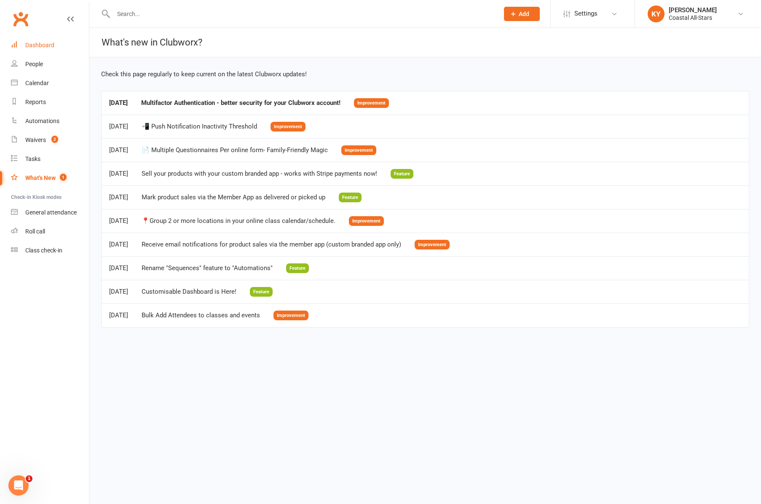
click at [37, 46] on div "Dashboard" at bounding box center [39, 45] width 29 height 7
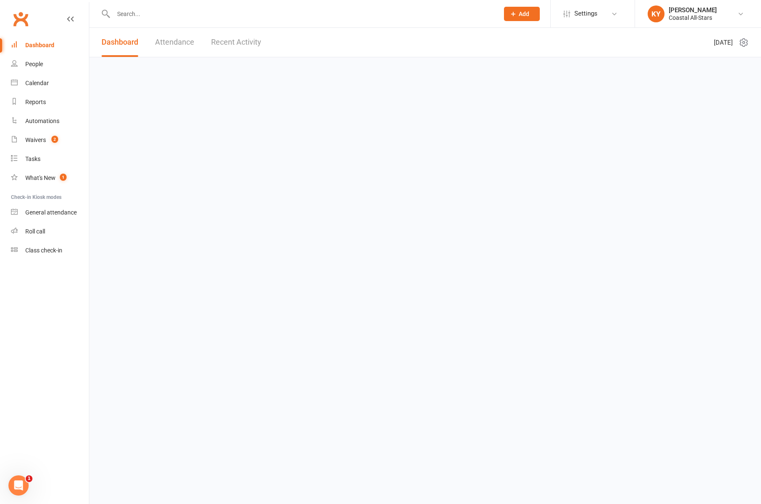
scroll to position [0, 0]
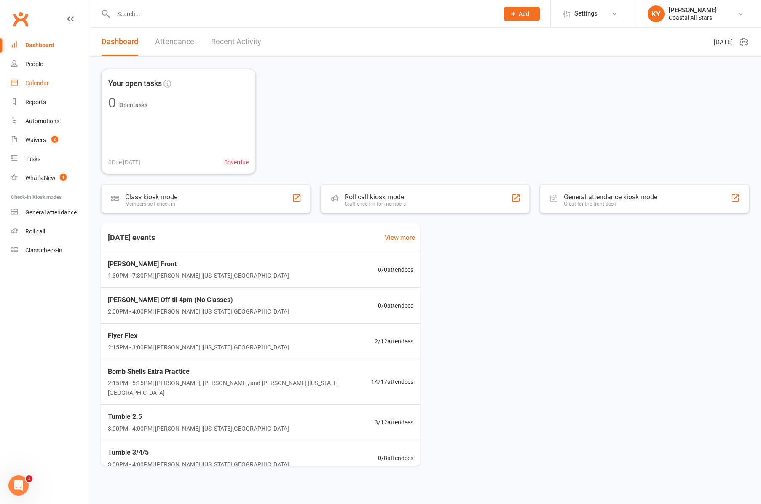
click at [32, 83] on div "Calendar" at bounding box center [37, 83] width 24 height 7
